Goal: Task Accomplishment & Management: Manage account settings

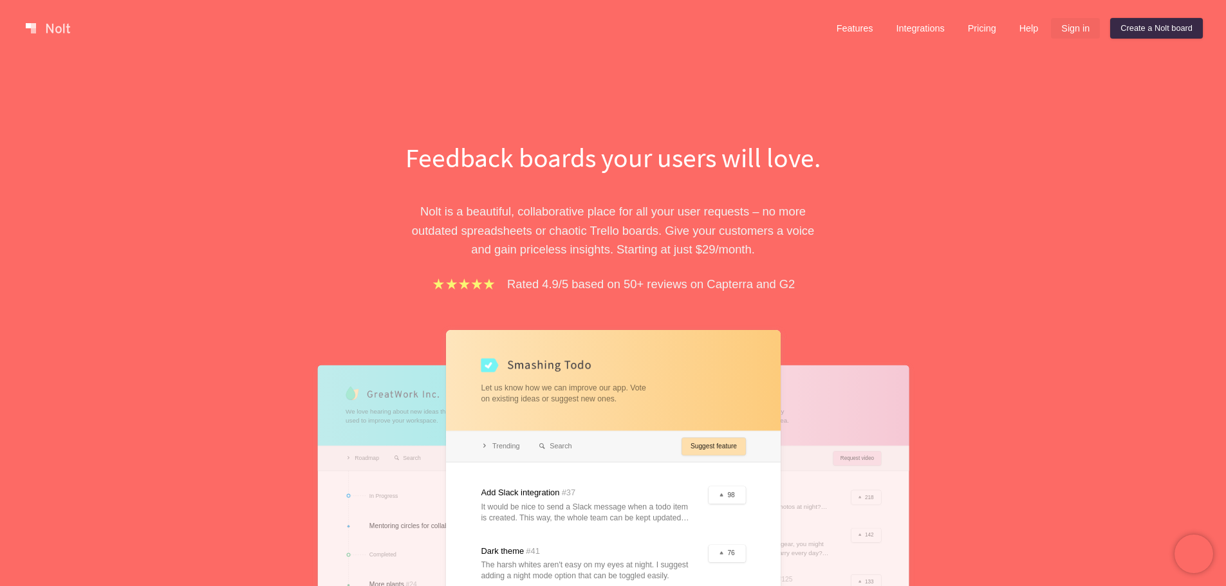
click at [1070, 26] on link "Sign in" at bounding box center [1075, 28] width 49 height 21
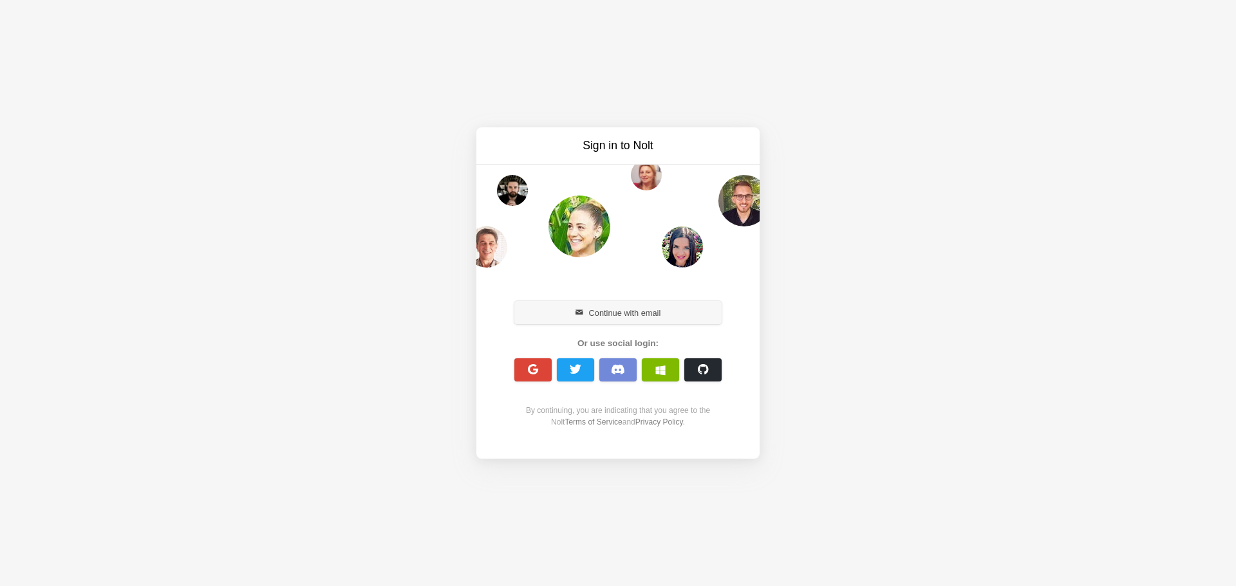
click at [653, 303] on button "Continue with email" at bounding box center [617, 312] width 207 height 23
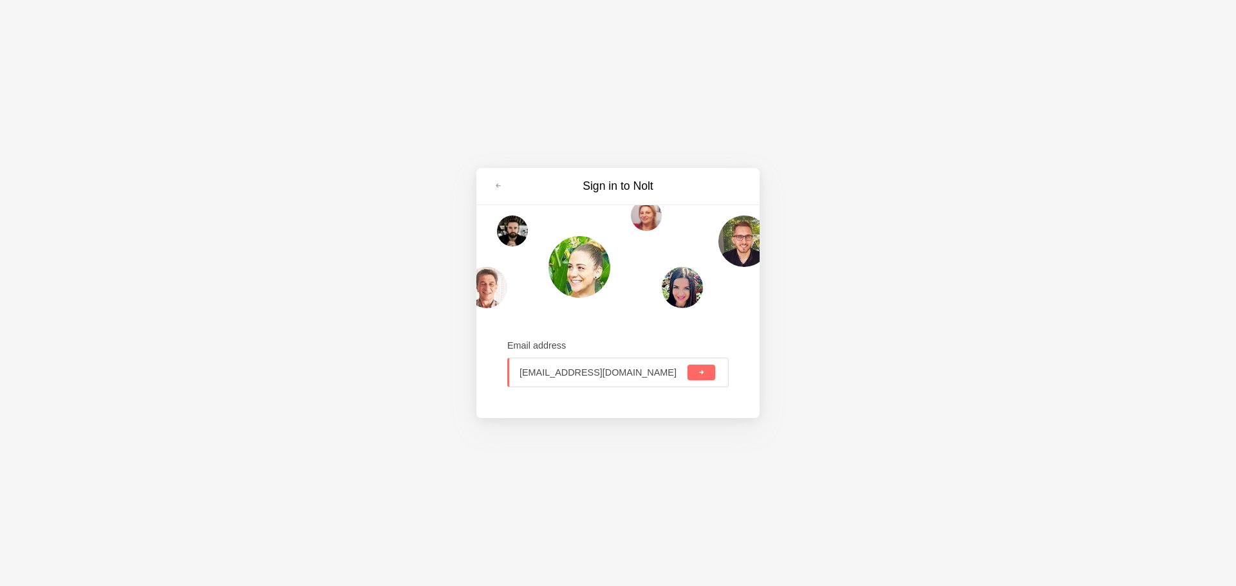
type input "[EMAIL_ADDRESS][DOMAIN_NAME]"
click at [687, 365] on button "submit" at bounding box center [701, 372] width 28 height 15
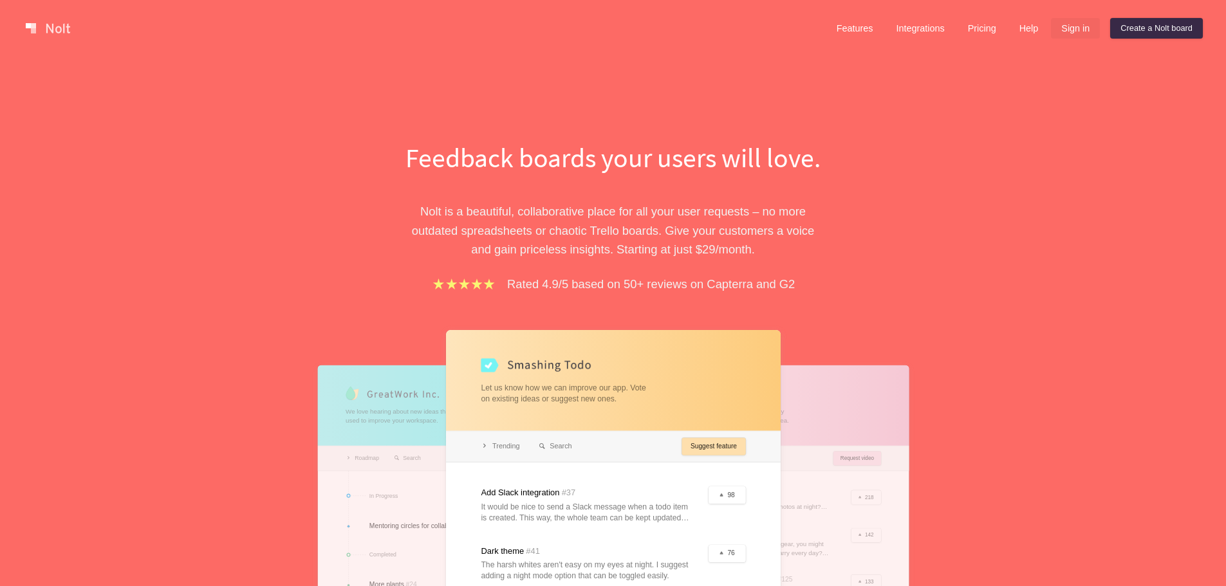
click at [1073, 26] on link "Sign in" at bounding box center [1075, 28] width 49 height 21
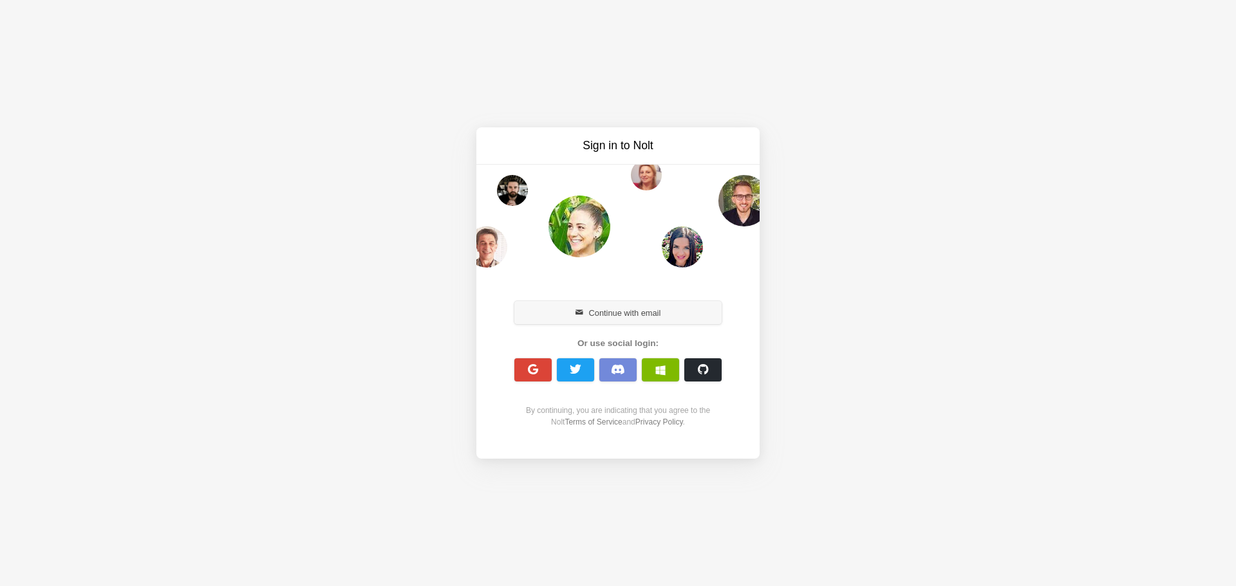
click at [653, 308] on button "Continue with email" at bounding box center [617, 312] width 207 height 23
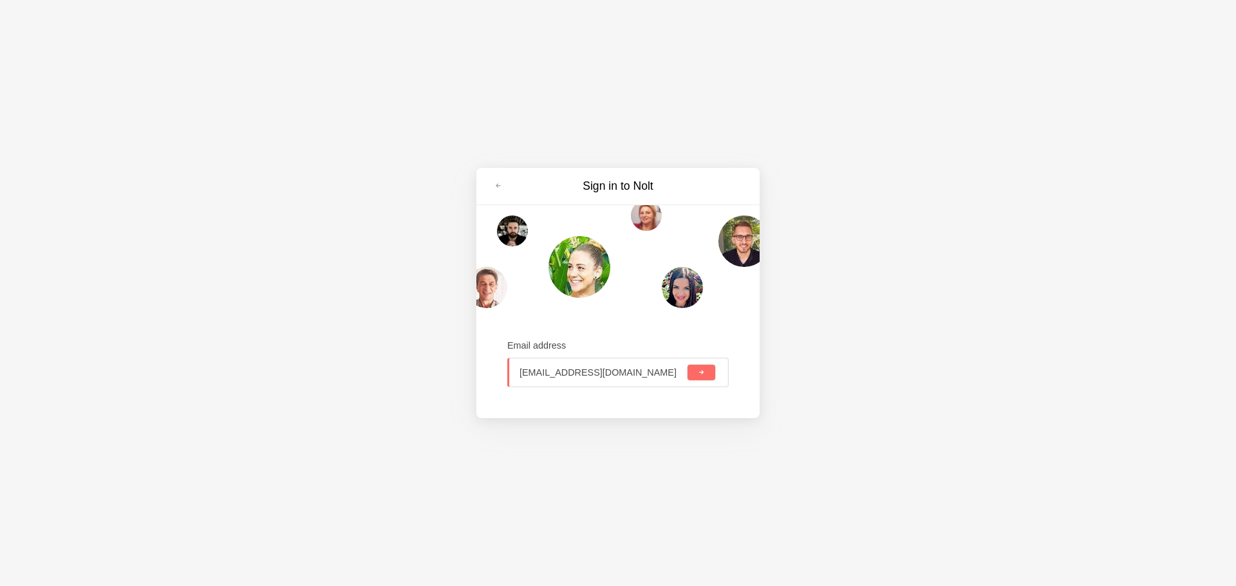
type input "[EMAIL_ADDRESS][DOMAIN_NAME]"
click at [687, 365] on button "submit" at bounding box center [701, 372] width 28 height 15
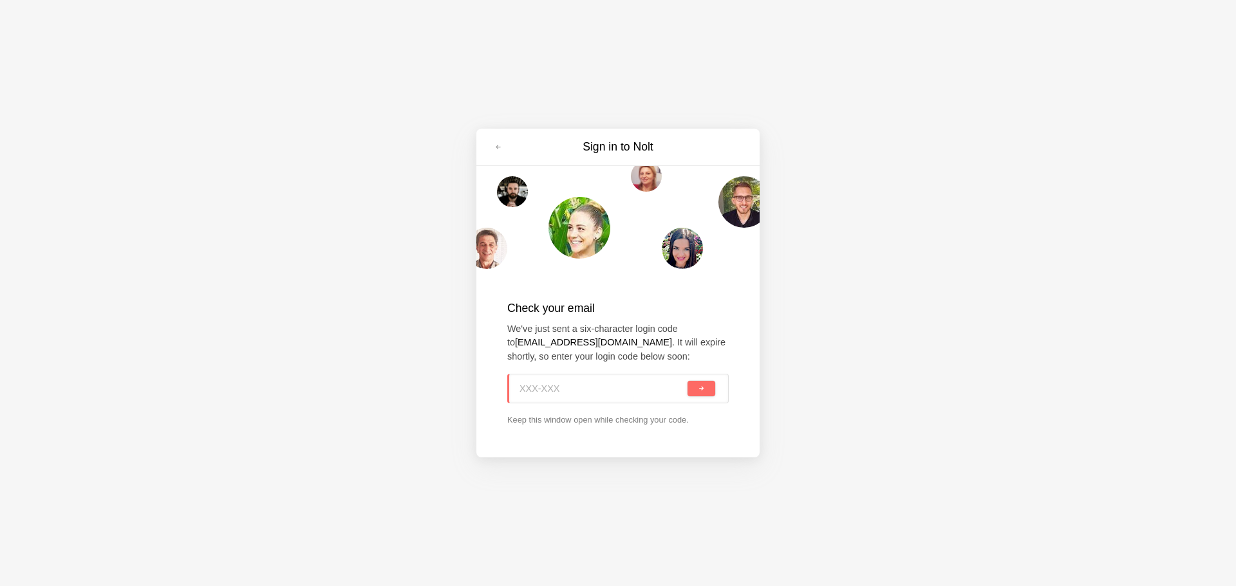
paste input "3NW-Y1B"
type input "3NW-Y1B"
click at [706, 389] on button "submit" at bounding box center [701, 388] width 28 height 15
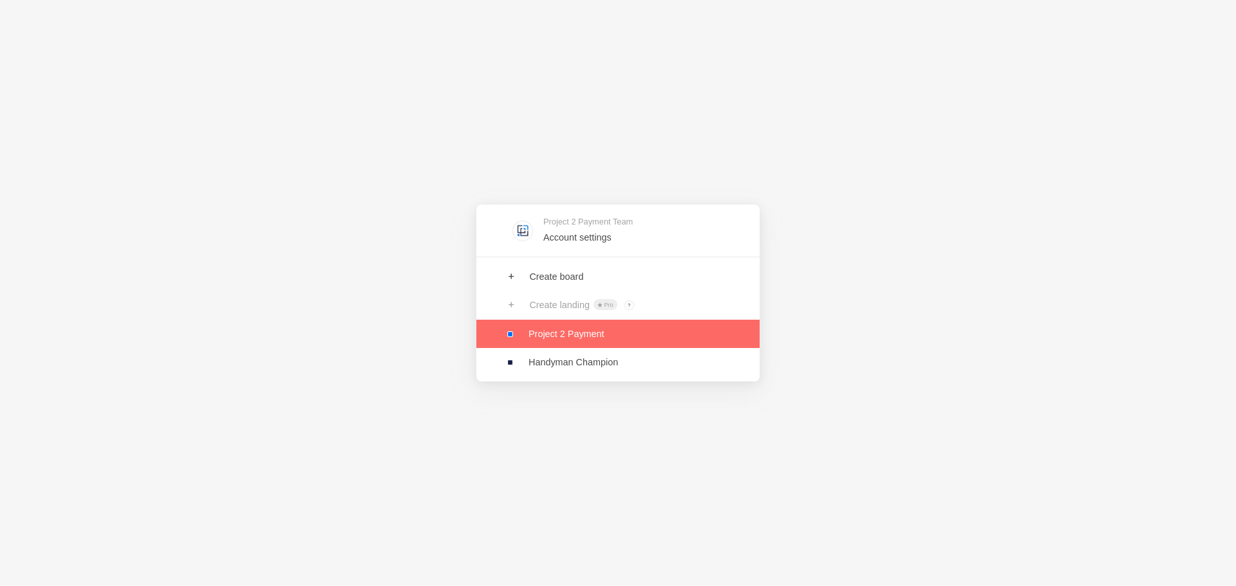
click at [627, 333] on link at bounding box center [617, 334] width 283 height 28
